Goal: Transaction & Acquisition: Purchase product/service

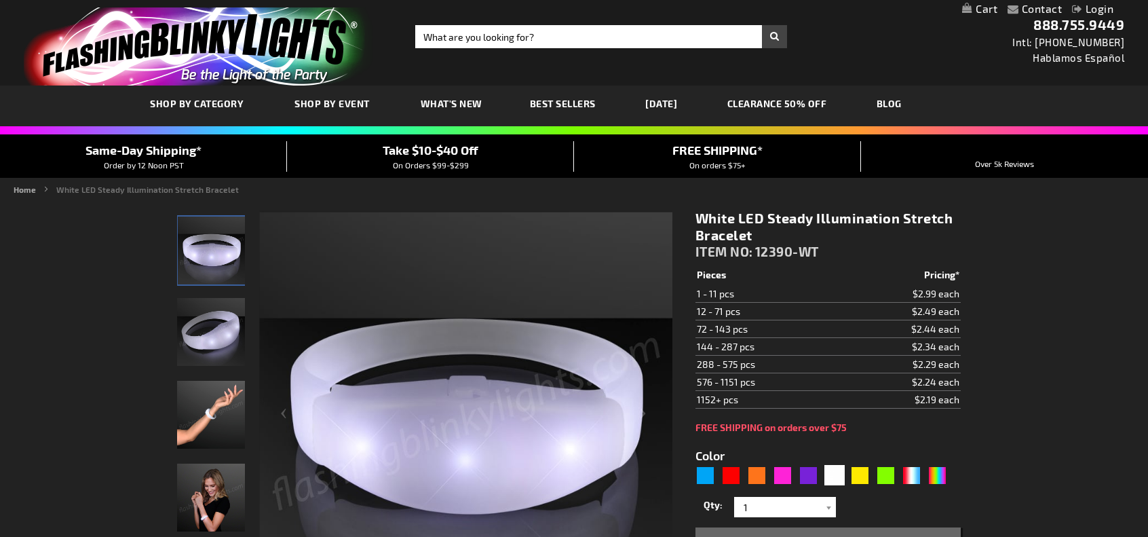
click at [212, 417] on img "Hand model wearing Light Up White Illumination Stretch Bracelet" at bounding box center [211, 415] width 68 height 68
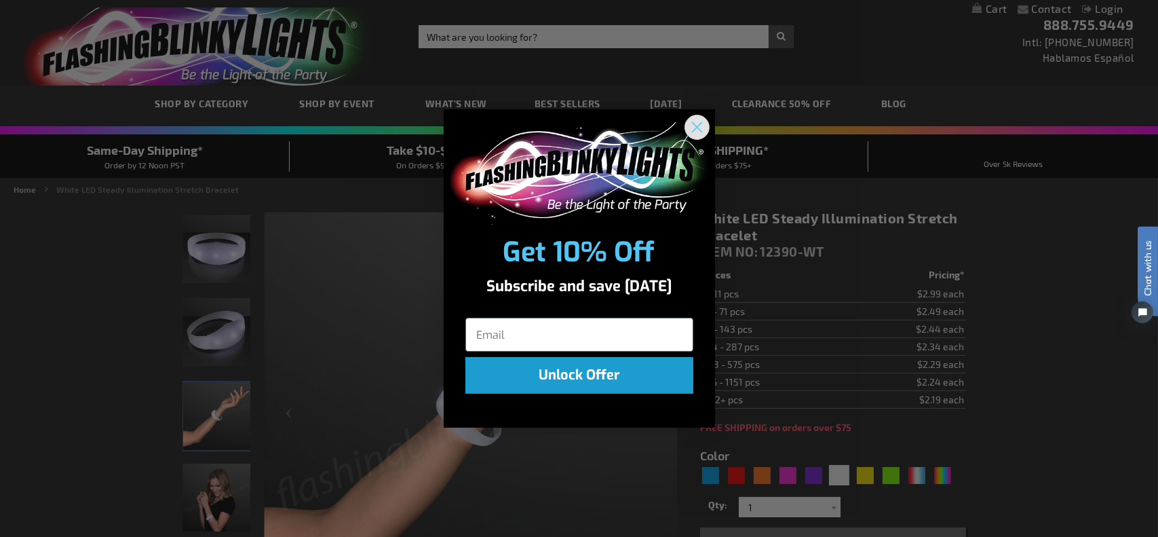
click at [701, 125] on circle "Close dialog" at bounding box center [696, 127] width 22 height 22
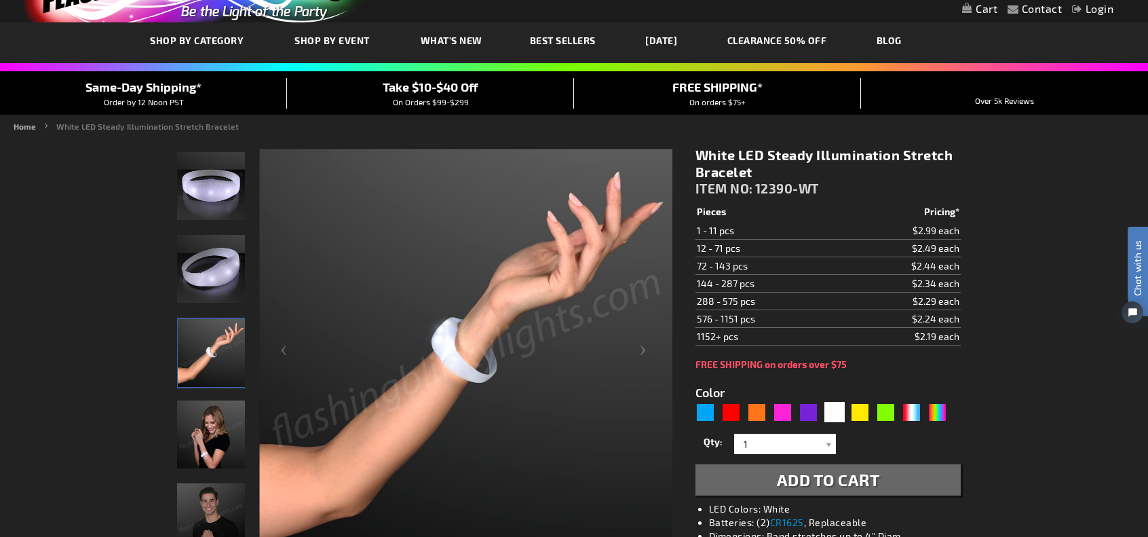
scroll to position [64, 0]
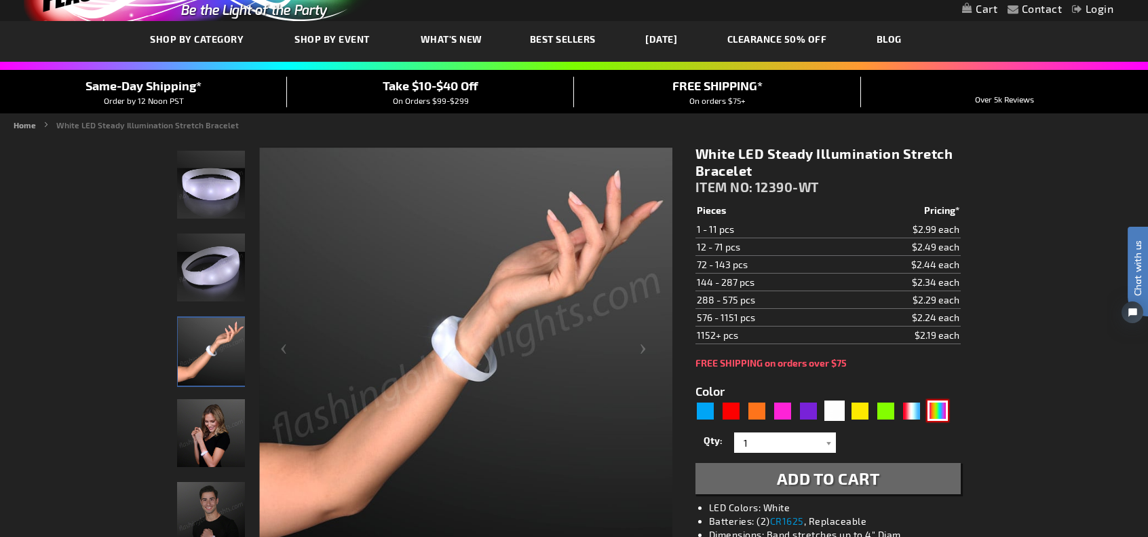
click at [939, 409] on div "Multicolor" at bounding box center [938, 410] width 20 height 20
type input "5659"
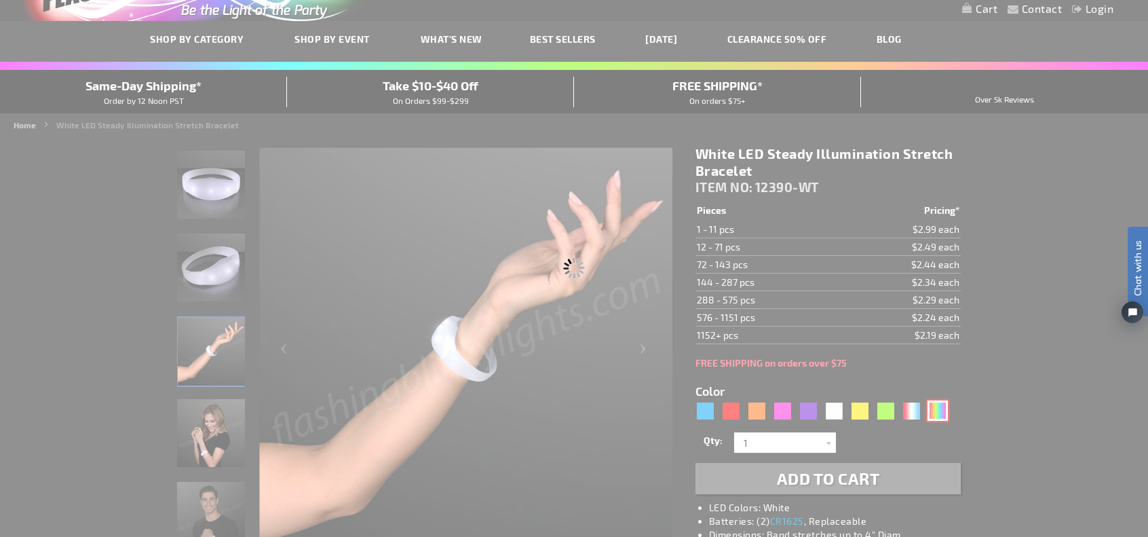
type input "12390-SLOW"
type input "Customize - Stretchy Light Bracelets, Slow Color Change LED - ITEM NO: 12390-SL…"
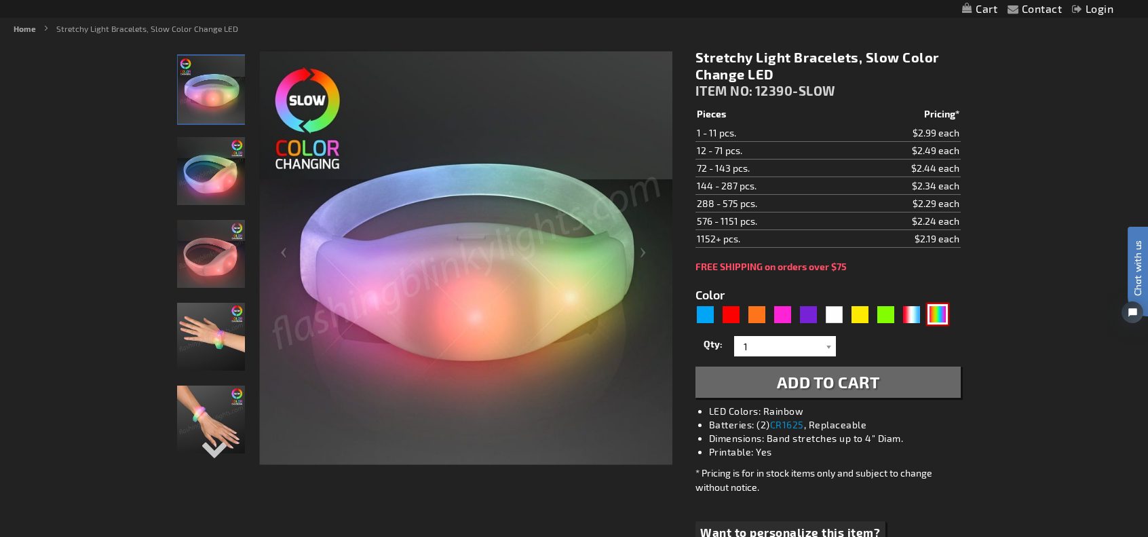
scroll to position [163, 0]
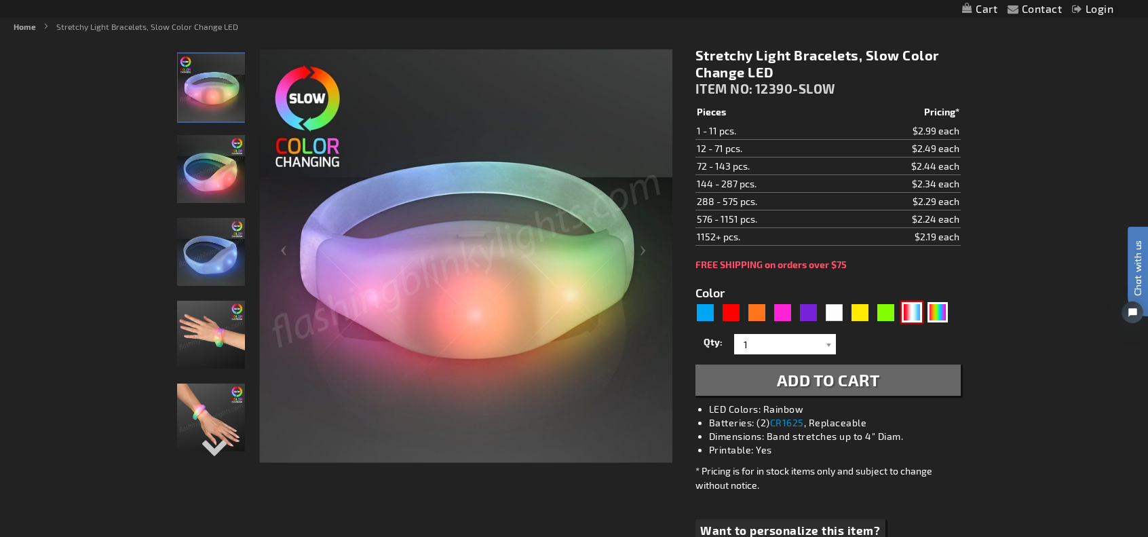
click at [907, 311] on div "RWB" at bounding box center [912, 312] width 20 height 20
type input "5643"
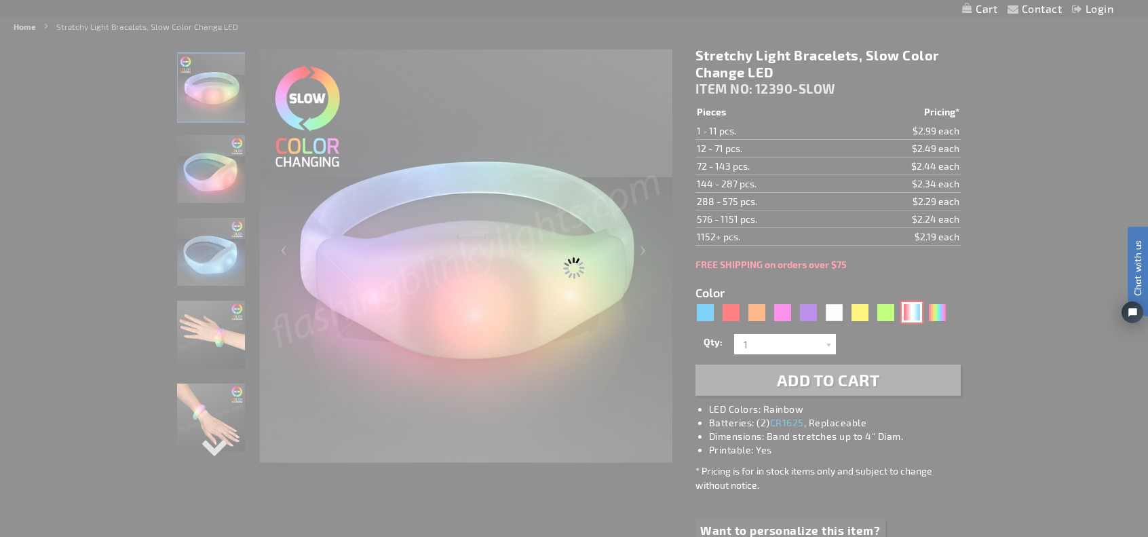
type input "12390-RWB"
type input "Customize - Red White &amp; Blue Steady Illumination Stretch Bracelet - ITEM NO…"
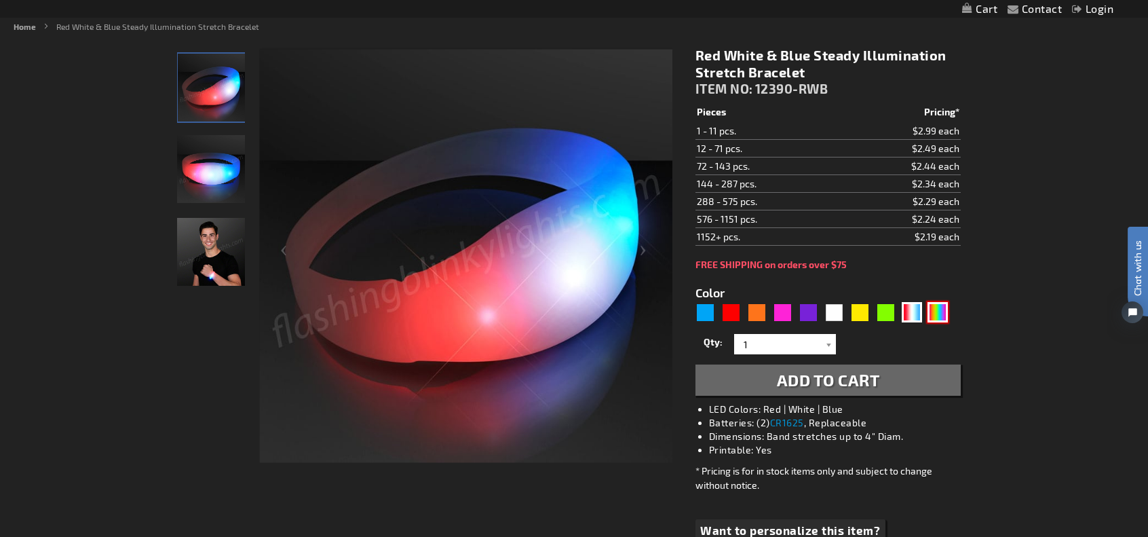
click at [936, 307] on div "Multicolor" at bounding box center [938, 312] width 20 height 20
type input "5659"
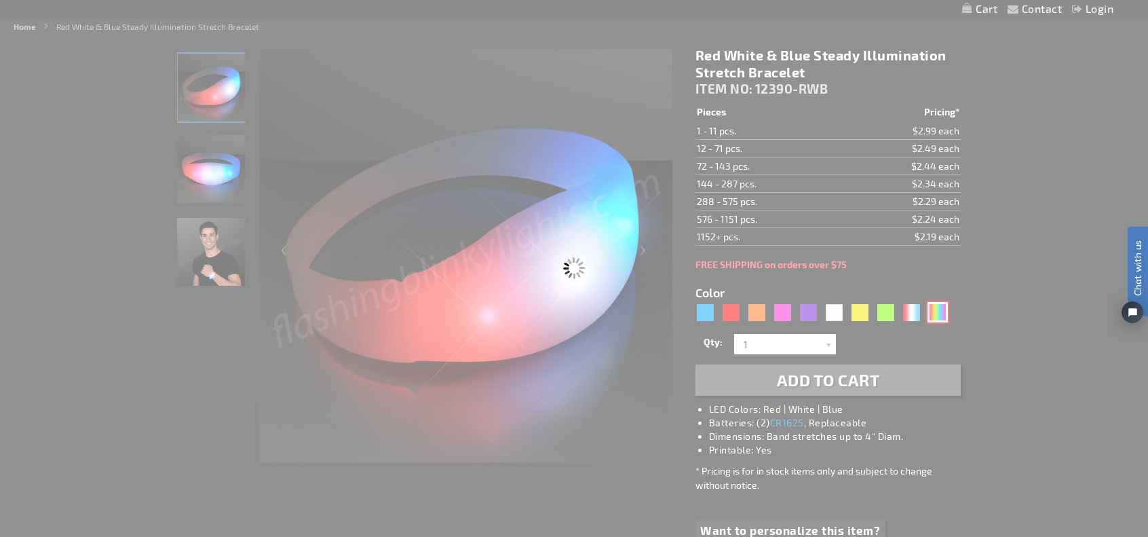
type input "12390-SLOW"
type input "Customize - Stretchy Light Bracelets, Slow Color Change LED - ITEM NO: 12390-SL…"
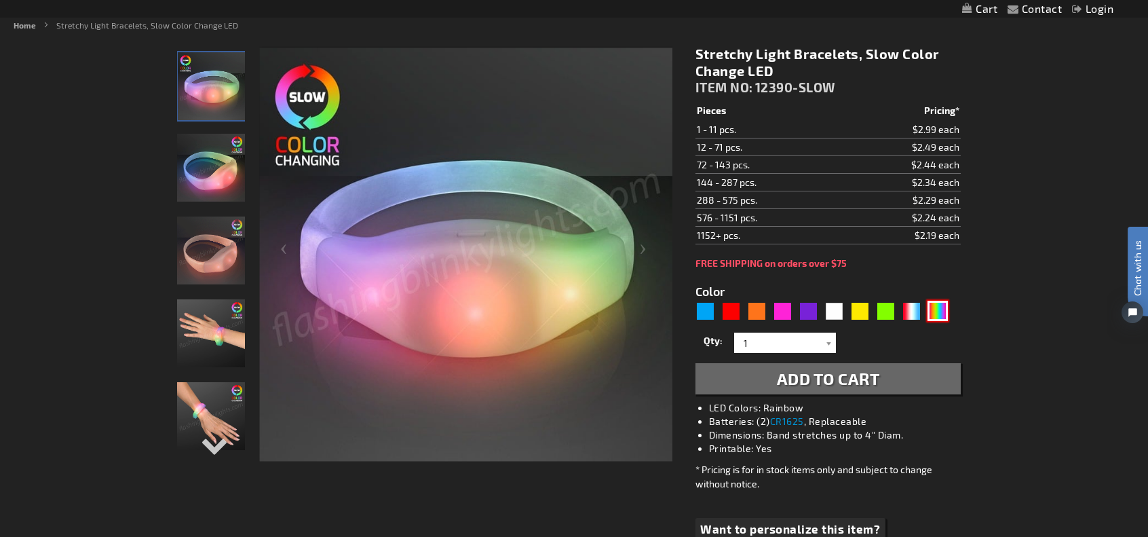
scroll to position [165, 0]
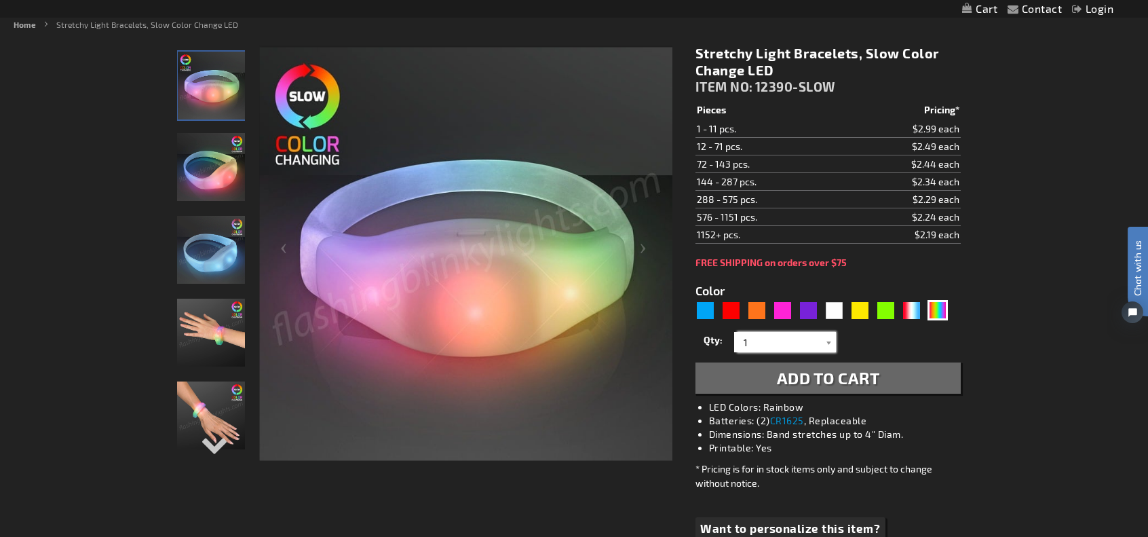
click at [782, 342] on input "1" at bounding box center [787, 342] width 98 height 20
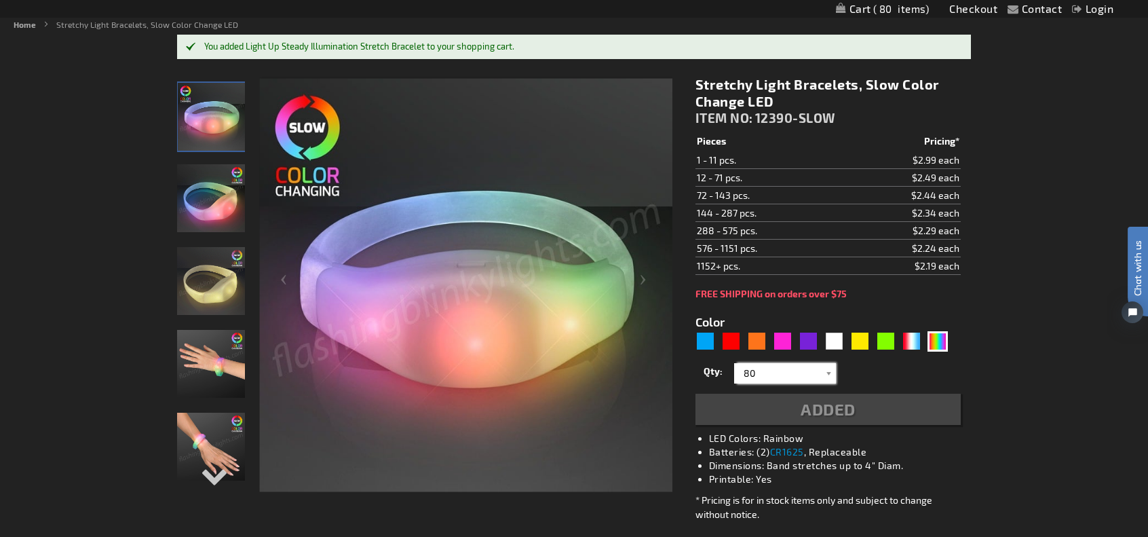
type input "80"
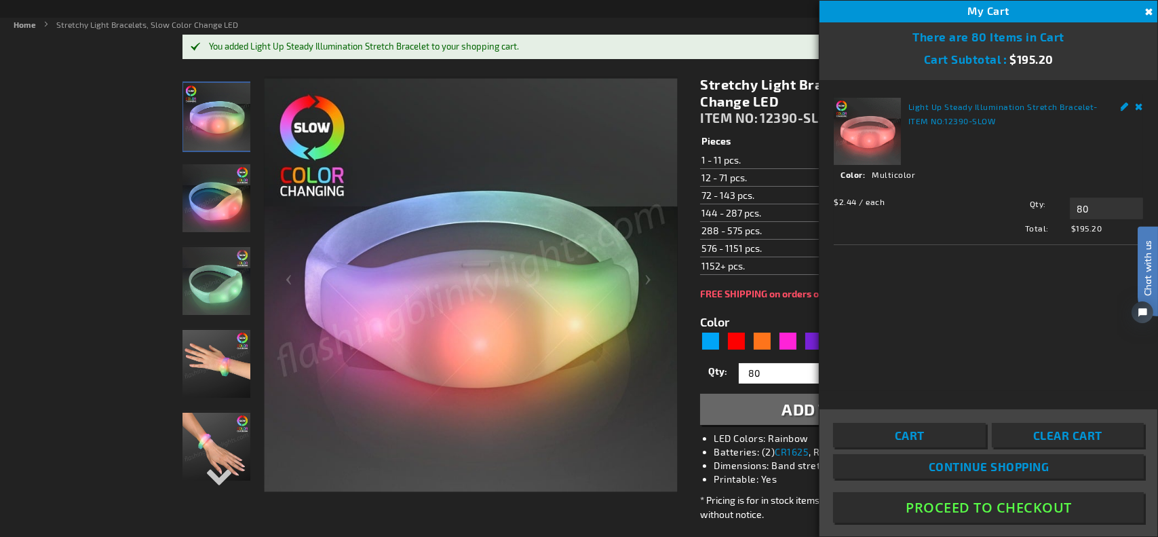
click at [609, 432] on img at bounding box center [471, 284] width 413 height 413
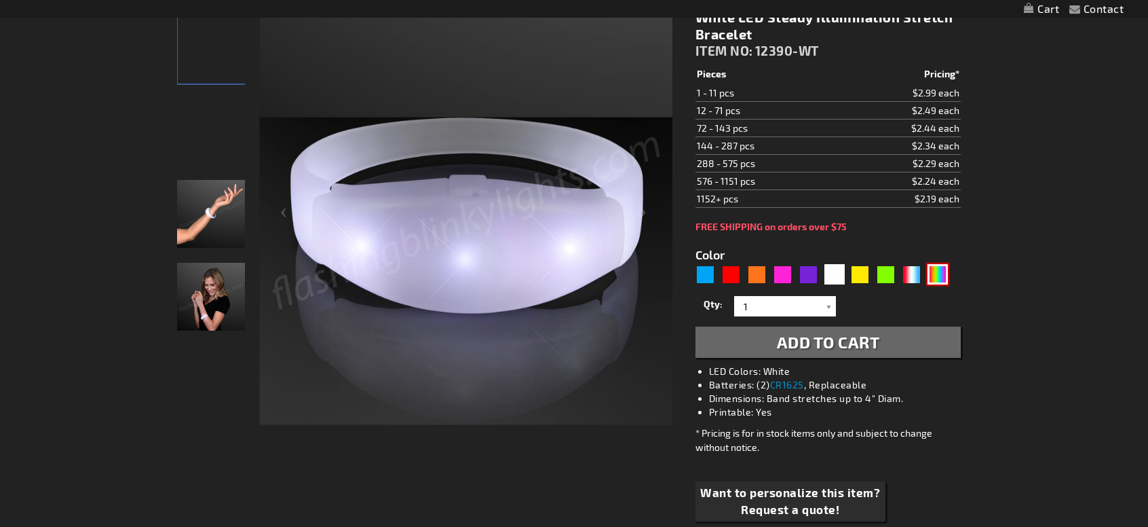
click at [936, 271] on div "Multicolor" at bounding box center [938, 274] width 20 height 20
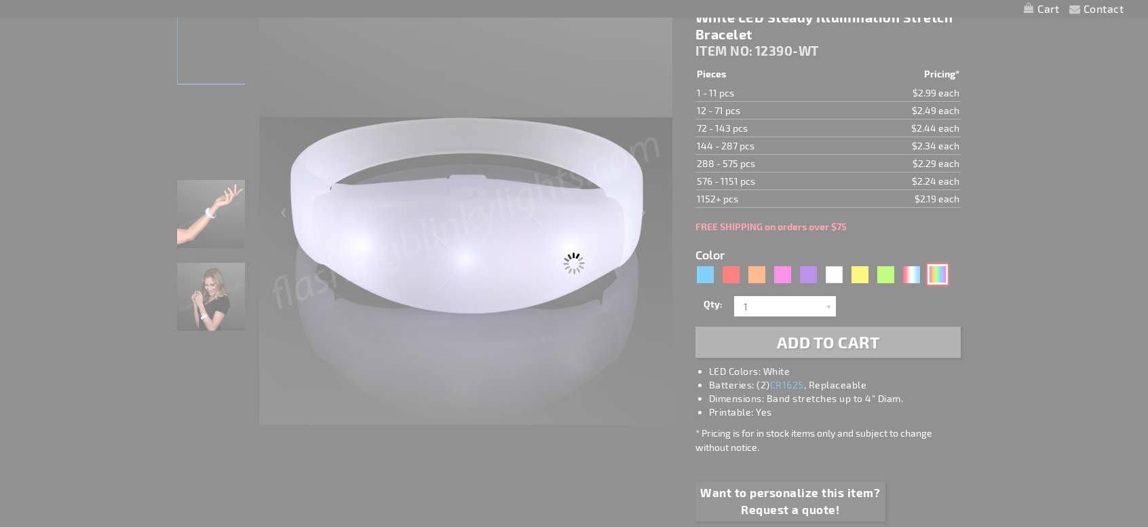
type input "5659"
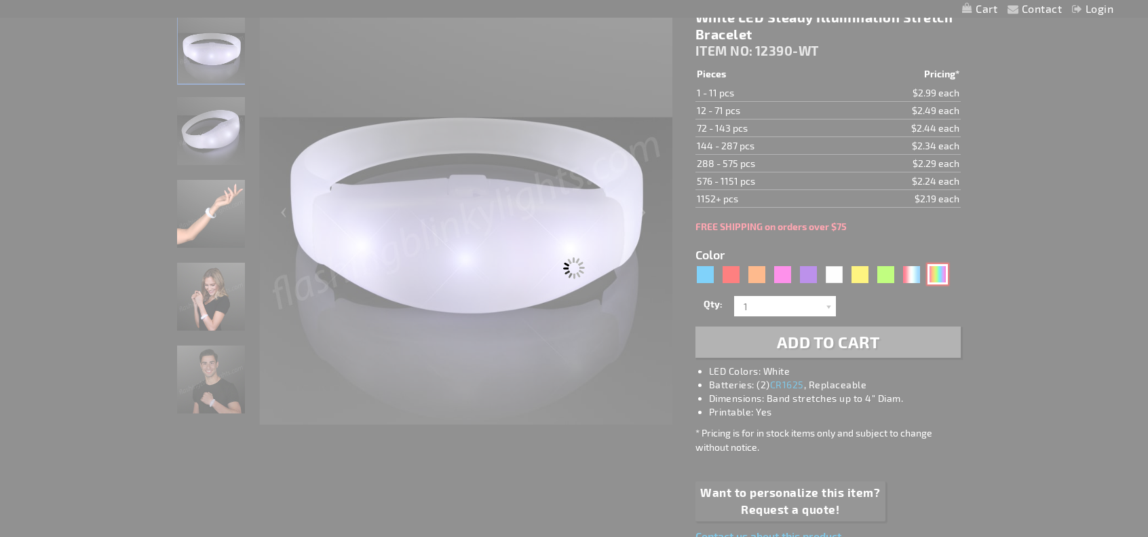
select select
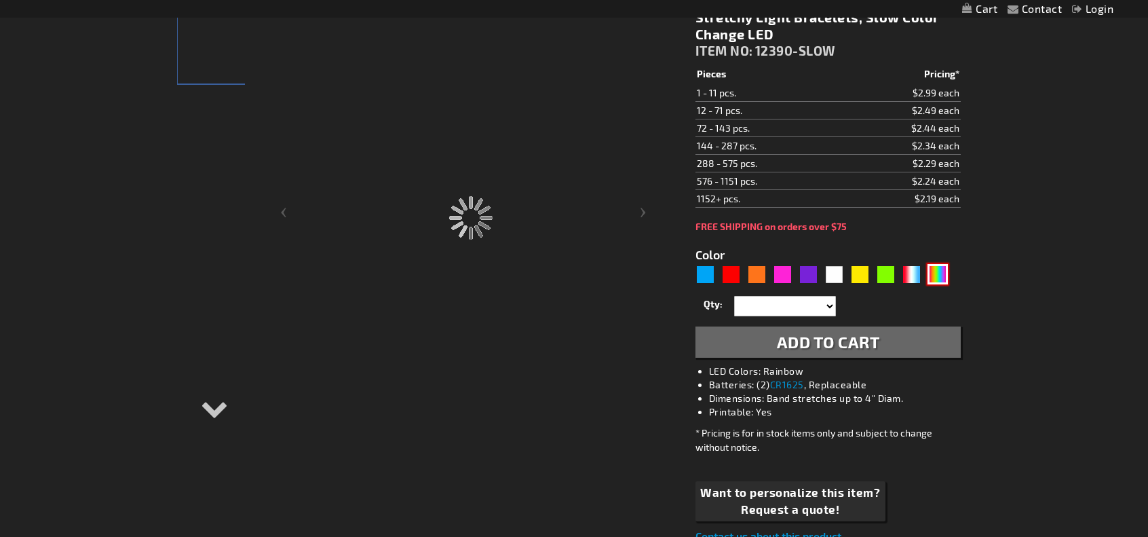
type input "12390-SLOW"
type input "Customize - Stretchy Light Bracelets, Slow Color Change LED - ITEM NO: 12390-SL…"
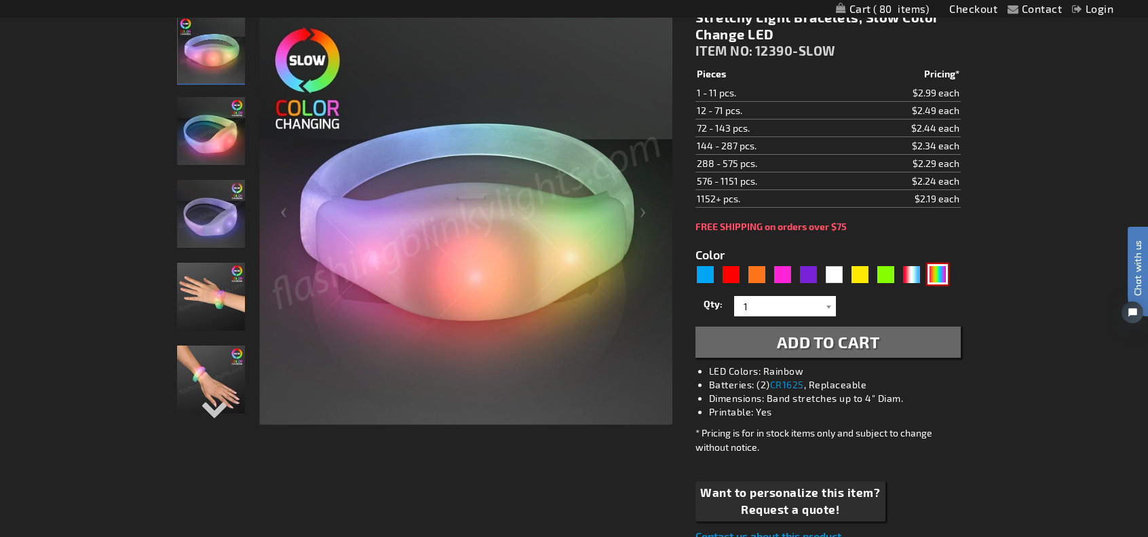
click at [221, 296] on img at bounding box center [211, 297] width 68 height 68
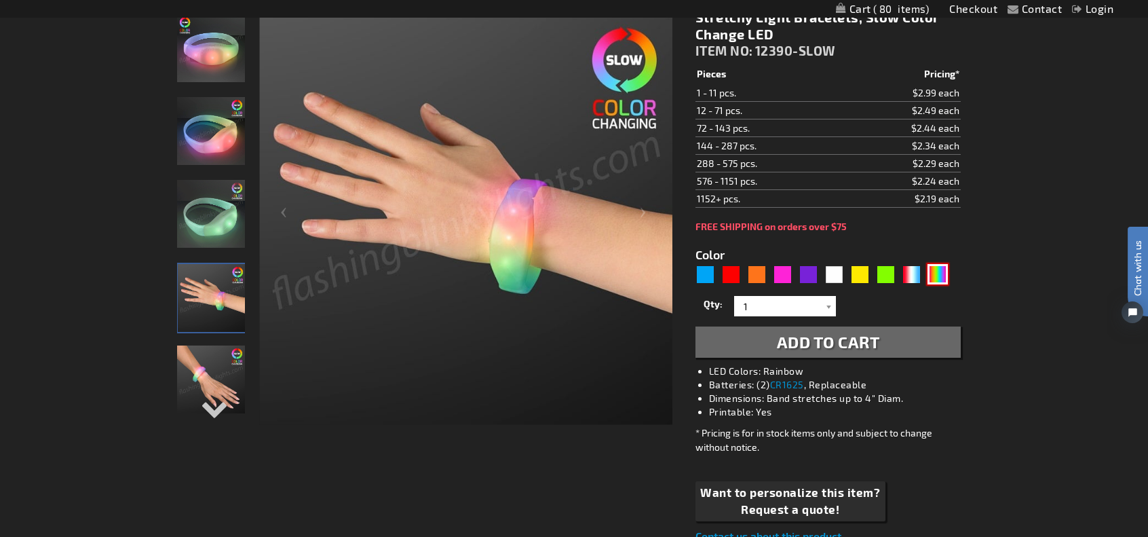
click at [204, 387] on img at bounding box center [211, 379] width 68 height 68
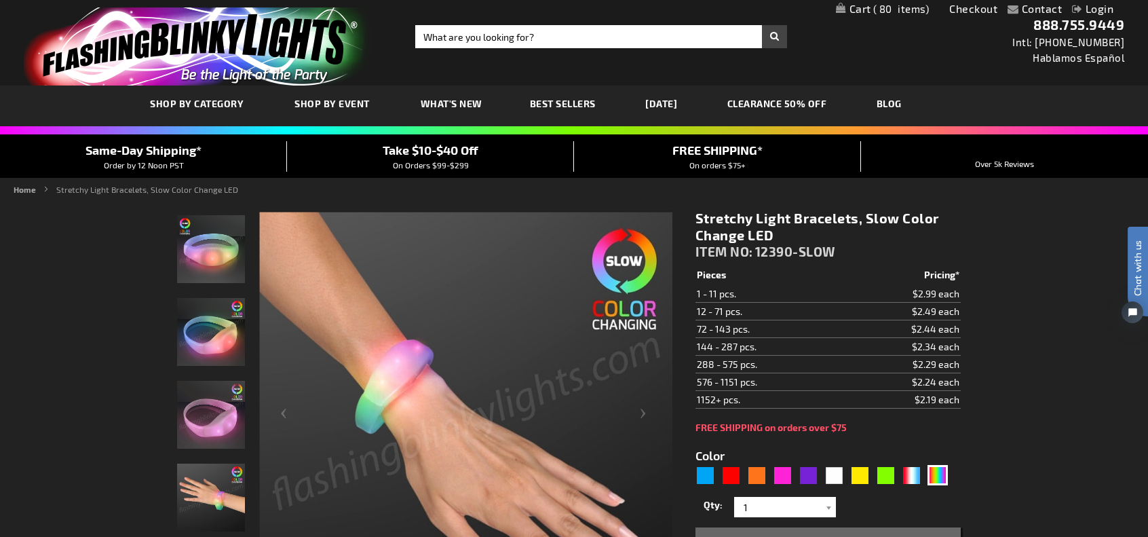
click at [781, 530] on button "Add to Cart" at bounding box center [828, 542] width 265 height 31
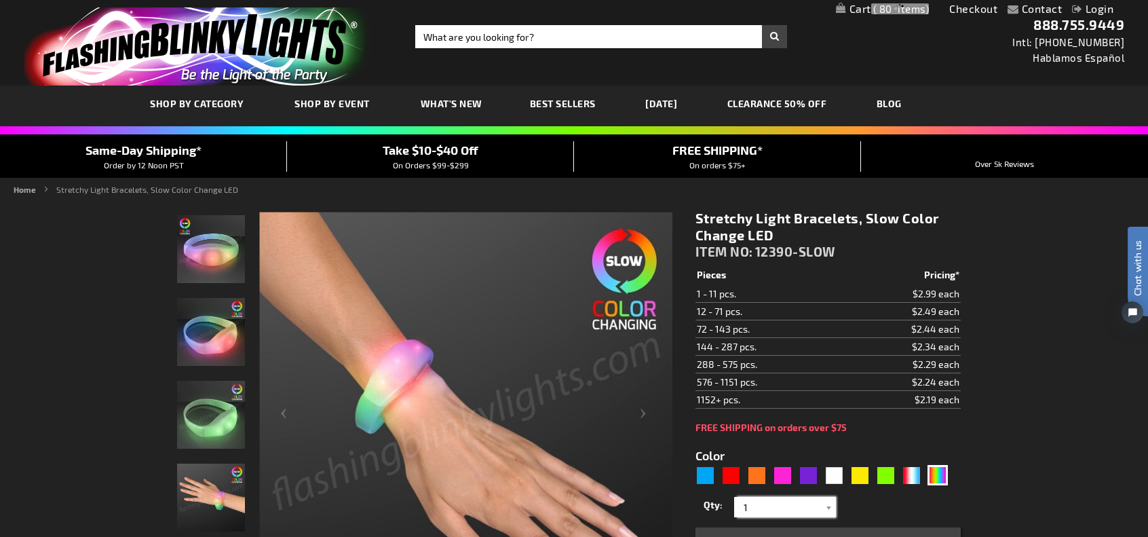
click at [774, 506] on input "1" at bounding box center [787, 507] width 98 height 20
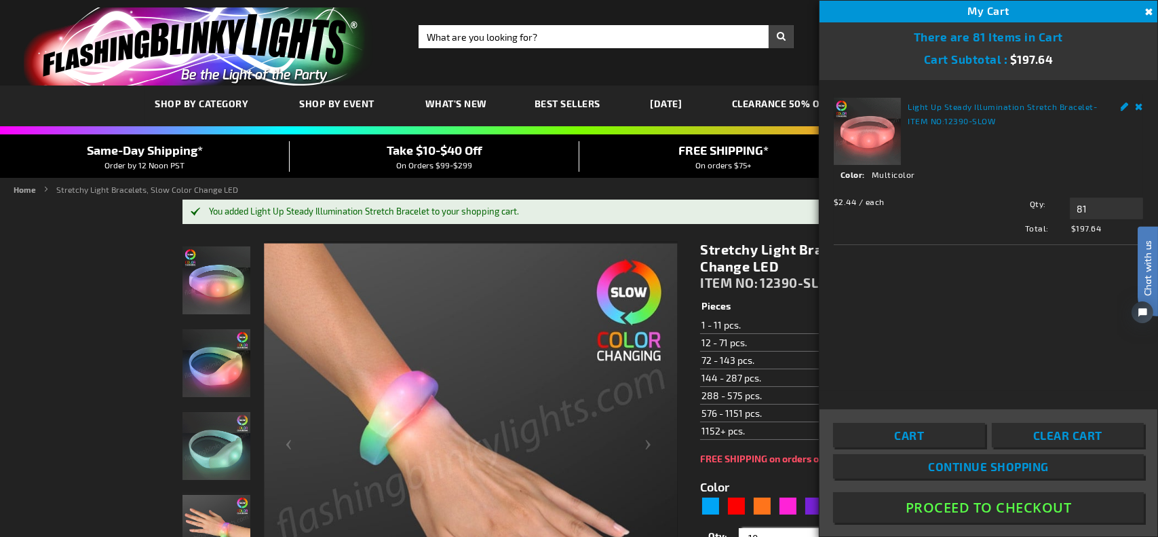
scroll to position [5, 0]
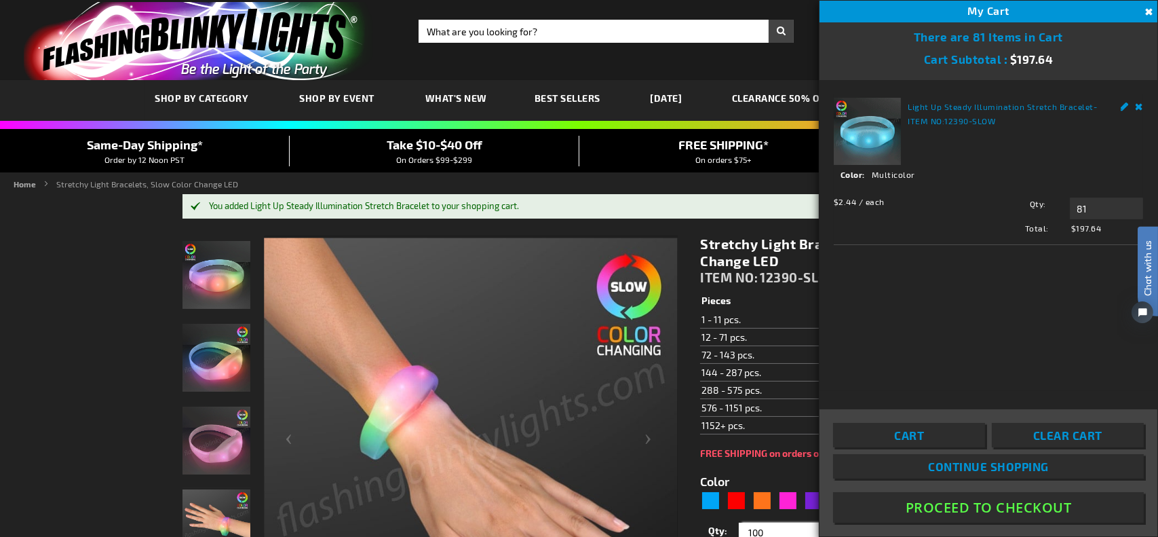
type input "100"
click at [1068, 432] on span "Clear Cart" at bounding box center [1067, 435] width 69 height 14
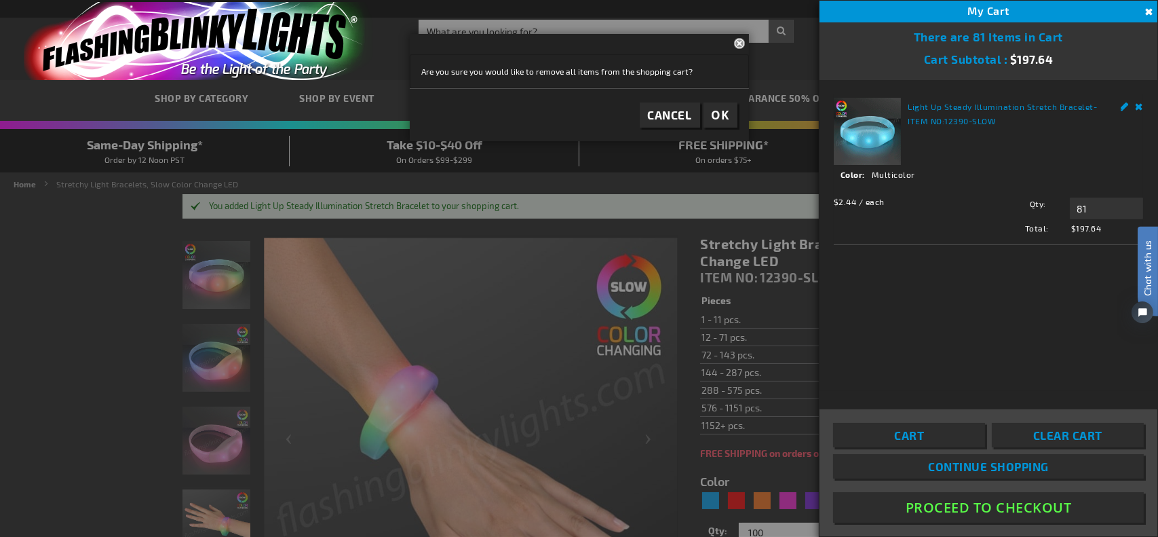
click at [1072, 434] on span "Clear Cart" at bounding box center [1067, 435] width 69 height 14
click at [629, 76] on div "Are you sure you would like to remove all items from the shopping cart?" at bounding box center [579, 71] width 315 height 12
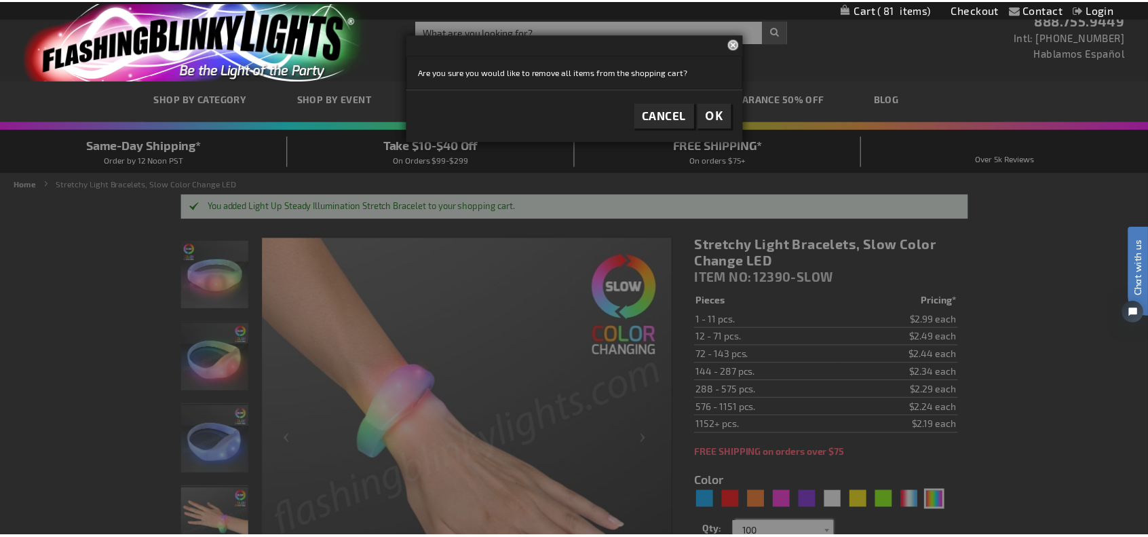
scroll to position [10, 0]
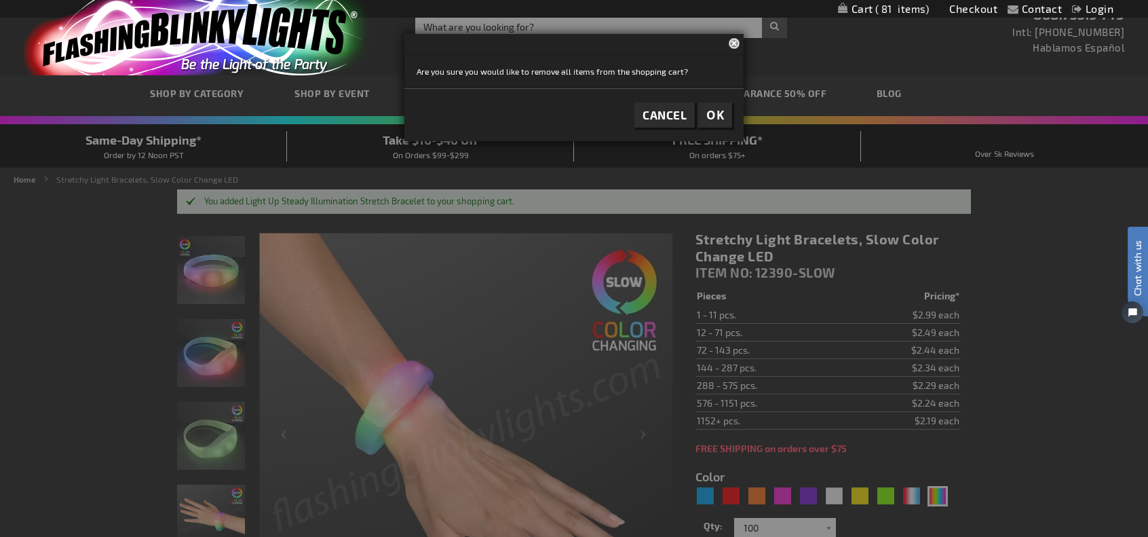
click at [722, 119] on span "OK" at bounding box center [715, 115] width 18 height 16
click at [717, 122] on span "OK" at bounding box center [715, 115] width 18 height 16
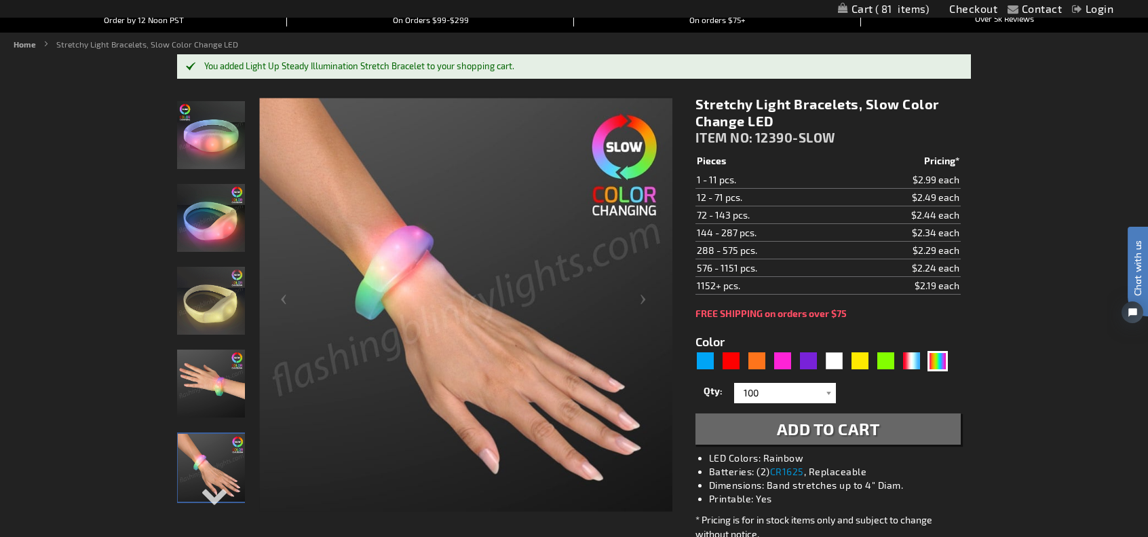
scroll to position [146, 0]
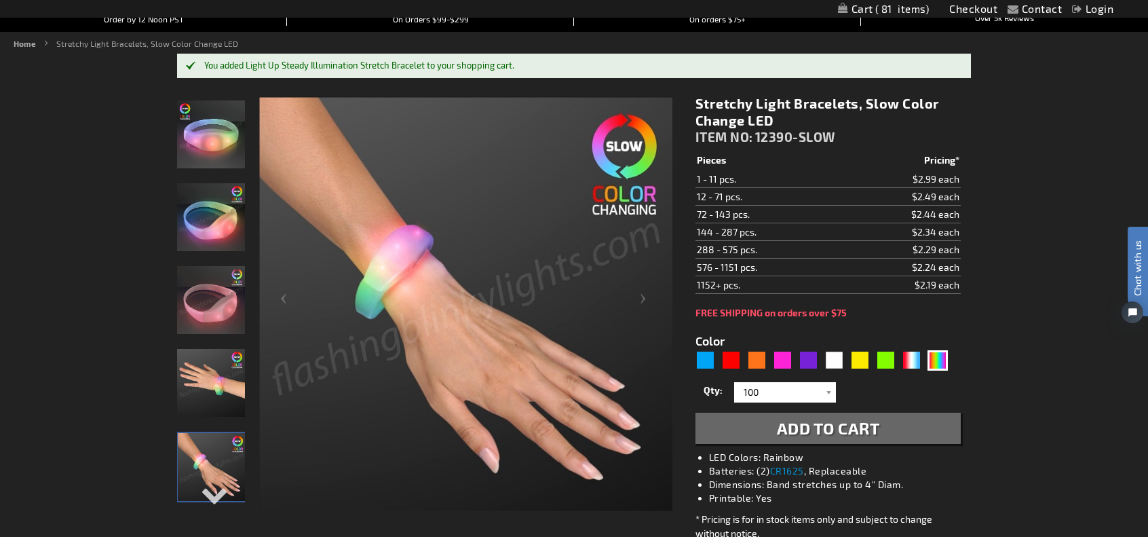
click at [810, 428] on span "Add to Cart" at bounding box center [828, 428] width 103 height 20
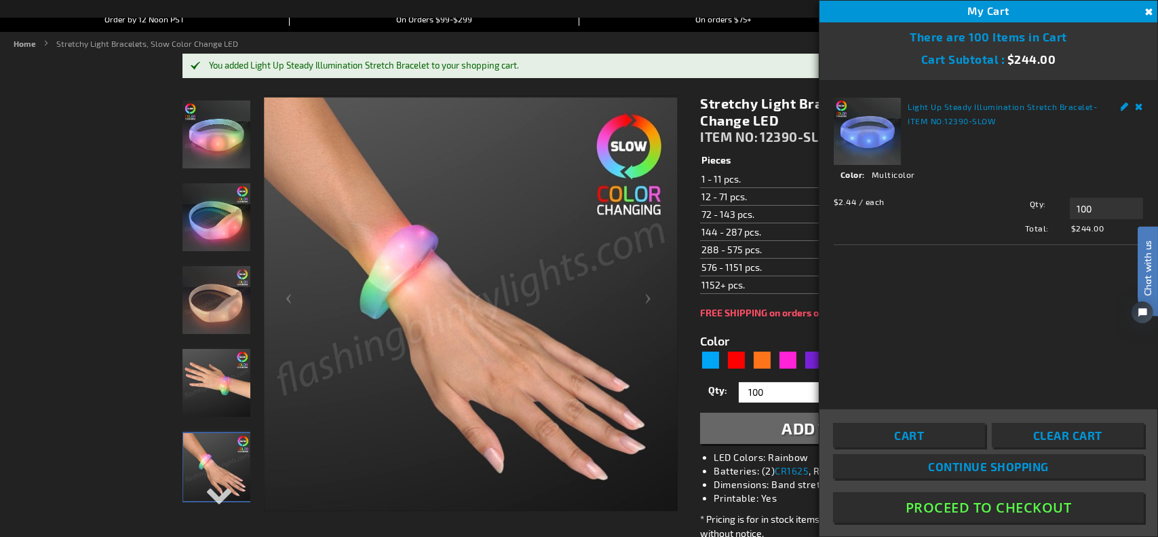
click at [1147, 8] on button "Close" at bounding box center [1147, 12] width 15 height 15
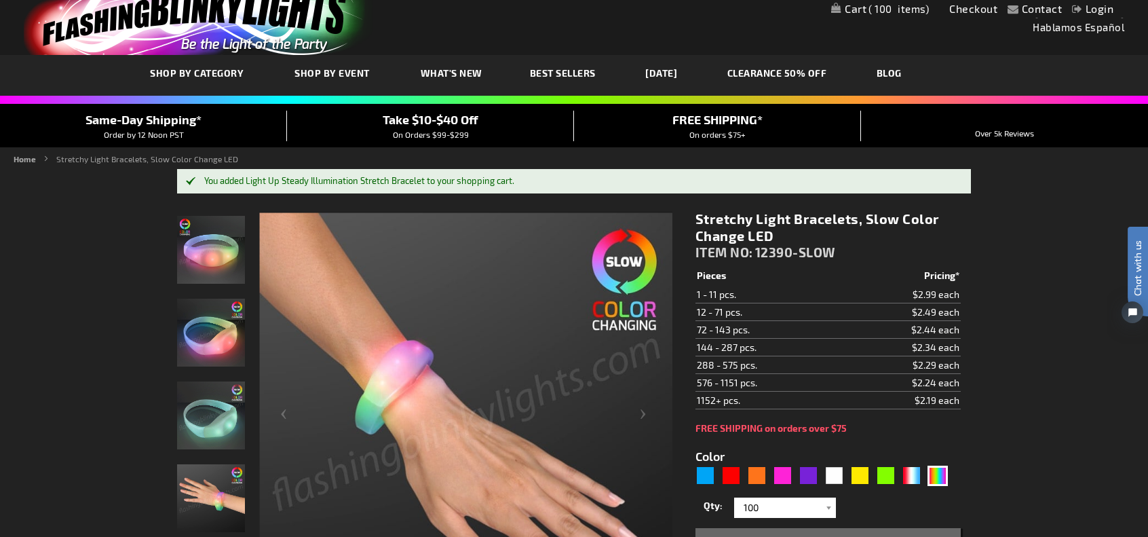
scroll to position [0, 0]
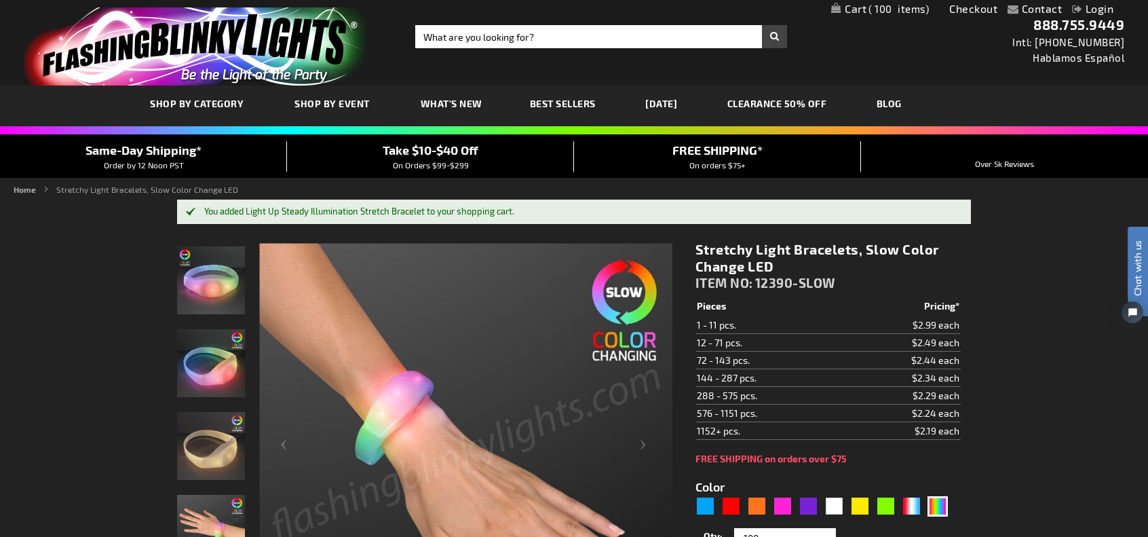
click at [418, 151] on span "Take $10-$40 Off" at bounding box center [431, 149] width 96 height 15
